Goal: Navigation & Orientation: Understand site structure

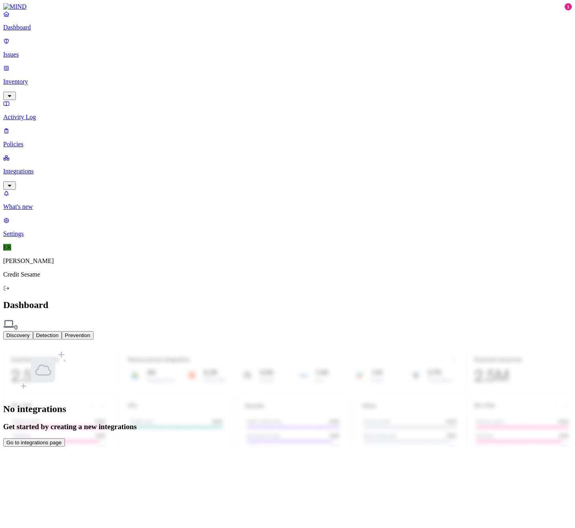
click at [65, 438] on button "Go to integrations page" at bounding box center [34, 442] width 62 height 8
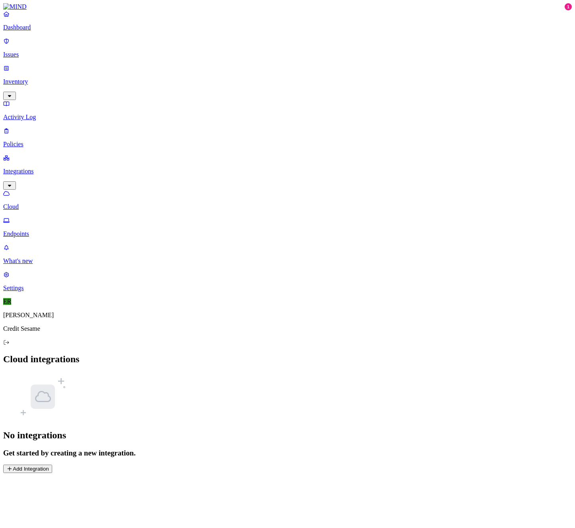
click at [43, 31] on p "Dashboard" at bounding box center [287, 27] width 569 height 7
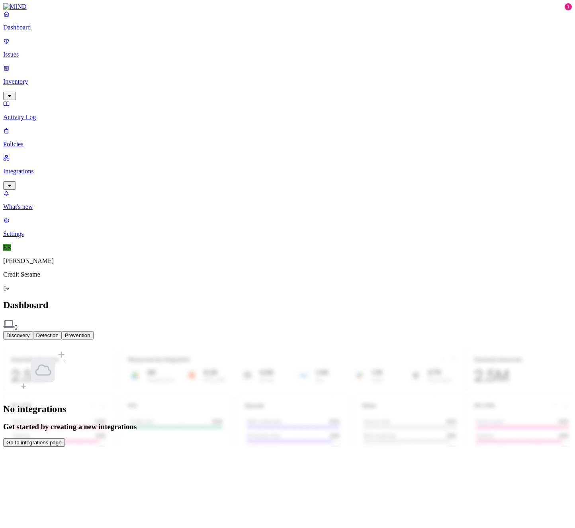
click at [36, 237] on p "Settings" at bounding box center [287, 233] width 569 height 7
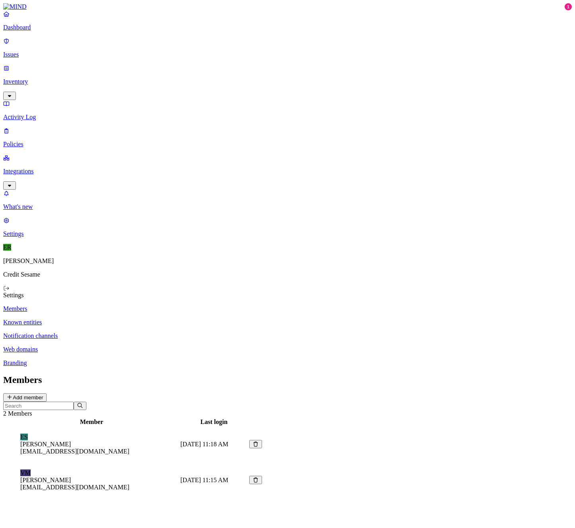
click at [179, 434] on div "ES [PERSON_NAME] [EMAIL_ADDRESS][DOMAIN_NAME]" at bounding box center [91, 445] width 175 height 22
click at [112, 319] on p "Known entities" at bounding box center [287, 322] width 569 height 7
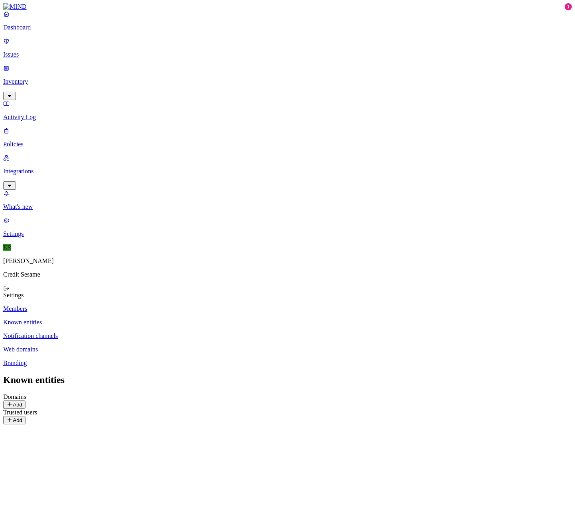
click at [114, 332] on link "Notification channels" at bounding box center [287, 335] width 569 height 7
click at [114, 346] on link "Web domains" at bounding box center [287, 349] width 569 height 7
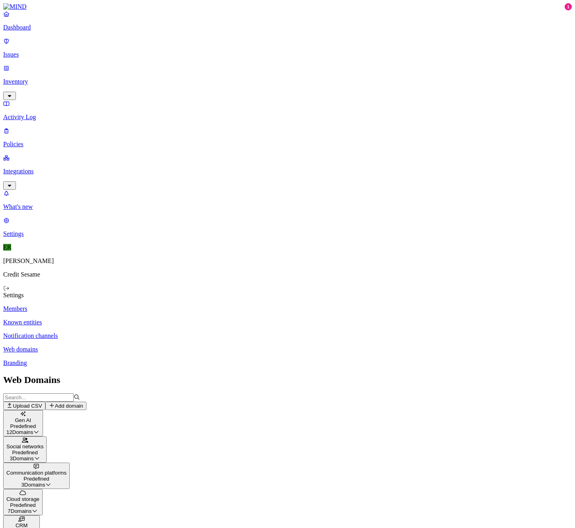
click at [113, 359] on p "Branding" at bounding box center [287, 362] width 569 height 7
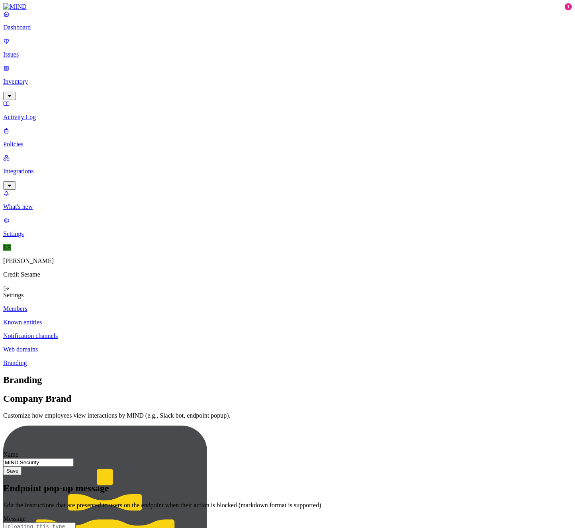
click at [122, 346] on link "Web domains" at bounding box center [287, 349] width 569 height 7
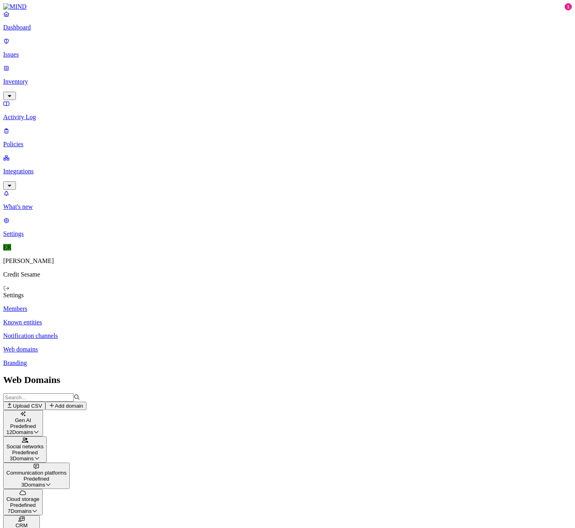
click at [124, 332] on p "Notification channels" at bounding box center [287, 335] width 569 height 7
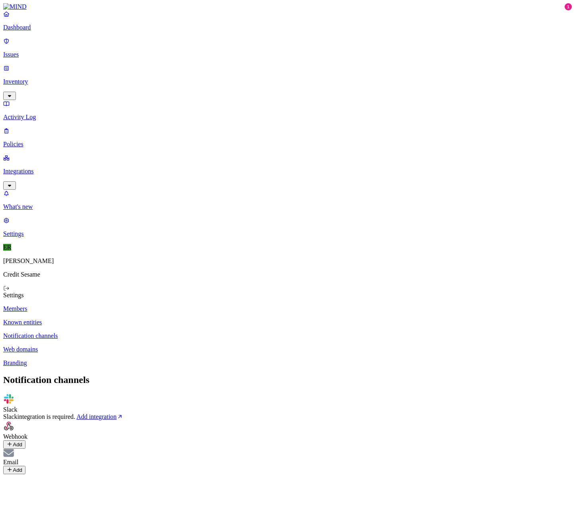
click at [26, 440] on button "Add" at bounding box center [14, 444] width 22 height 8
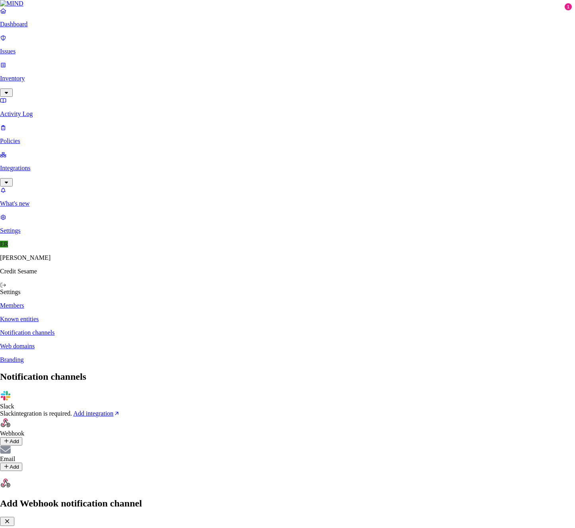
click at [11, 518] on icon "button" at bounding box center [7, 521] width 8 height 6
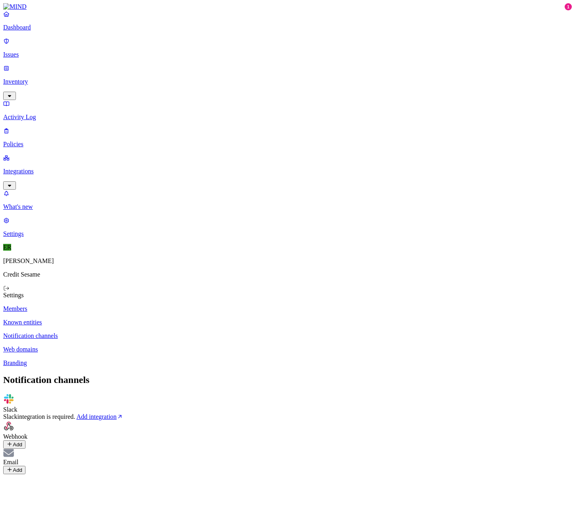
click at [171, 305] on nav "Members Known entities Notification channels Web domains Branding" at bounding box center [287, 335] width 569 height 61
click at [56, 168] on p "Integrations" at bounding box center [287, 171] width 569 height 7
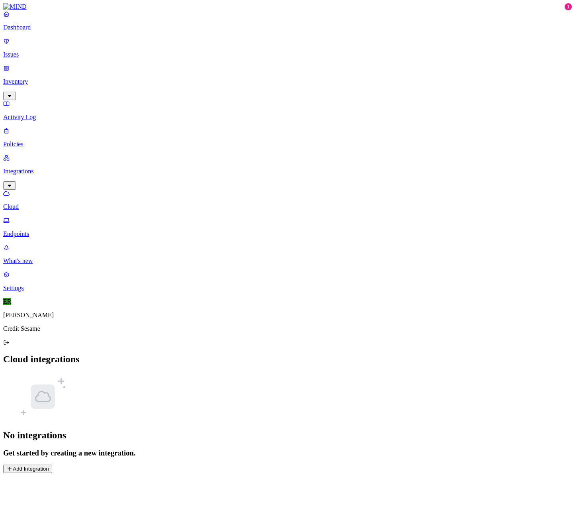
click at [42, 203] on p "Cloud" at bounding box center [287, 206] width 569 height 7
click at [36, 230] on p "Endpoints" at bounding box center [287, 233] width 569 height 7
click at [37, 203] on p "Cloud" at bounding box center [287, 206] width 569 height 7
click at [37, 168] on p "Integrations" at bounding box center [287, 171] width 569 height 7
click at [55, 203] on p "Cloud" at bounding box center [287, 206] width 569 height 7
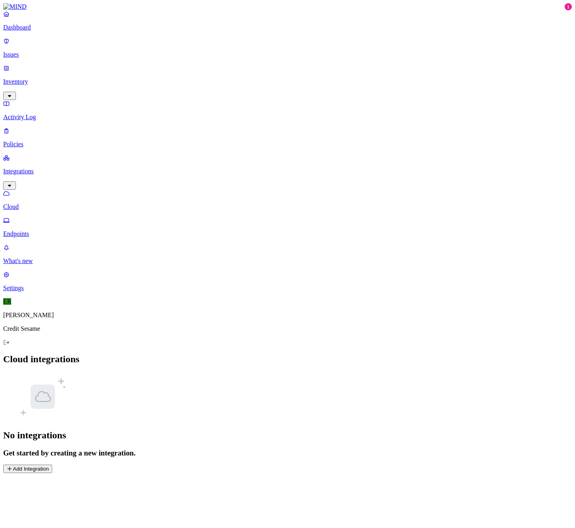
click at [22, 292] on p "Settings" at bounding box center [287, 288] width 569 height 7
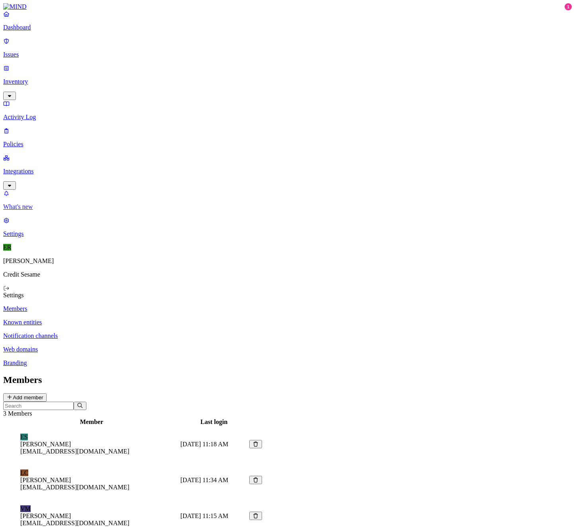
click at [31, 210] on p "What's new" at bounding box center [287, 206] width 569 height 7
click at [35, 154] on link "Integrations" at bounding box center [287, 171] width 569 height 34
